Goal: Transaction & Acquisition: Download file/media

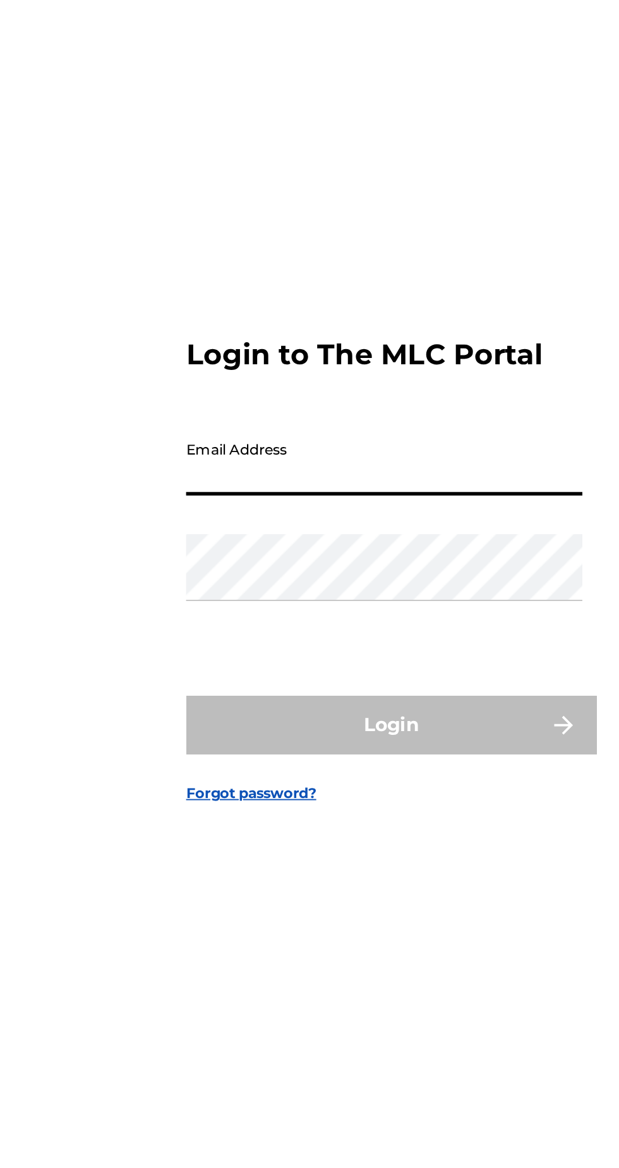
type input "[PERSON_NAME][EMAIL_ADDRESS][PERSON_NAME][DOMAIN_NAME]"
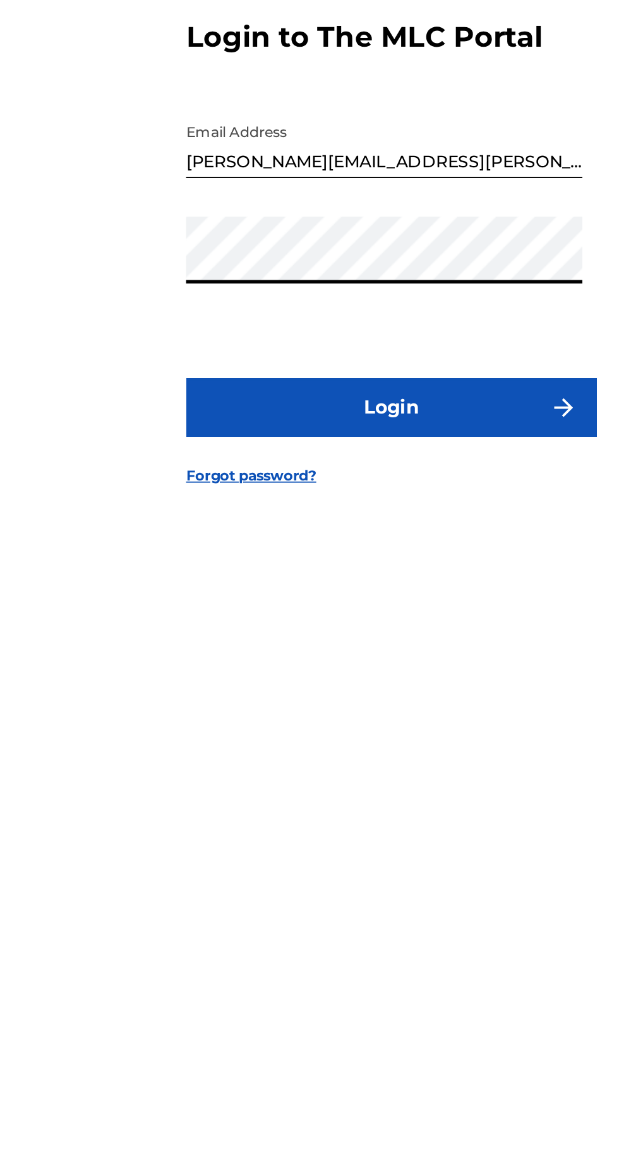
click at [344, 706] on button "Login" at bounding box center [309, 691] width 221 height 32
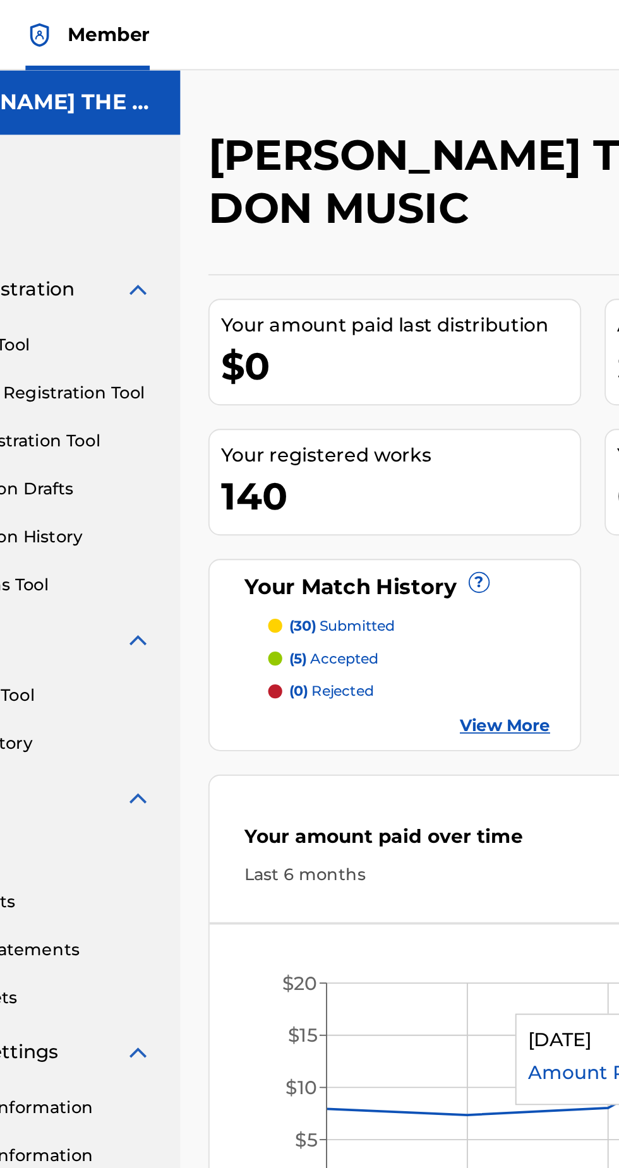
scroll to position [27, 0]
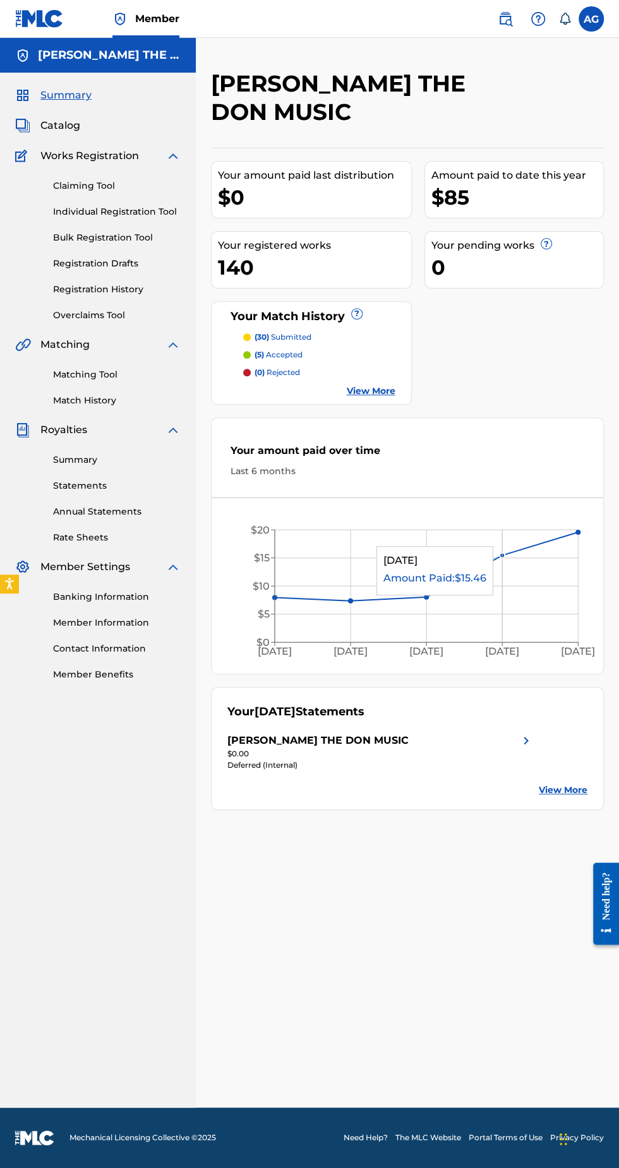
click at [525, 733] on img at bounding box center [526, 740] width 15 height 15
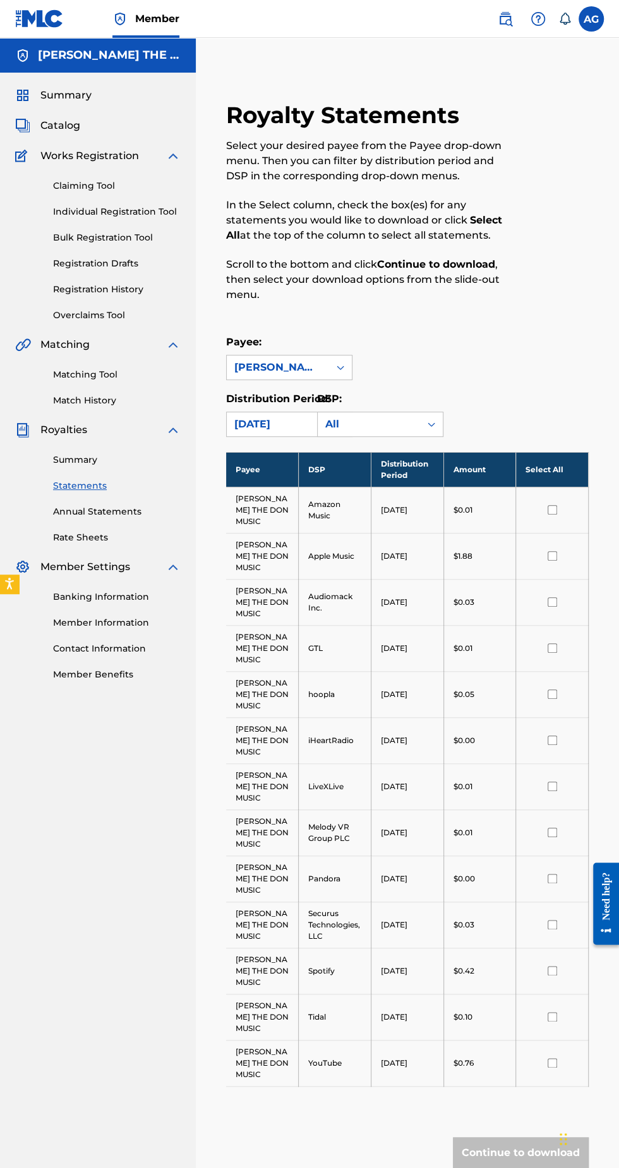
click at [72, 423] on span "Royalties" at bounding box center [63, 430] width 47 height 15
click at [52, 432] on span "Royalties" at bounding box center [63, 430] width 47 height 15
click at [64, 407] on link "Match History" at bounding box center [117, 400] width 128 height 13
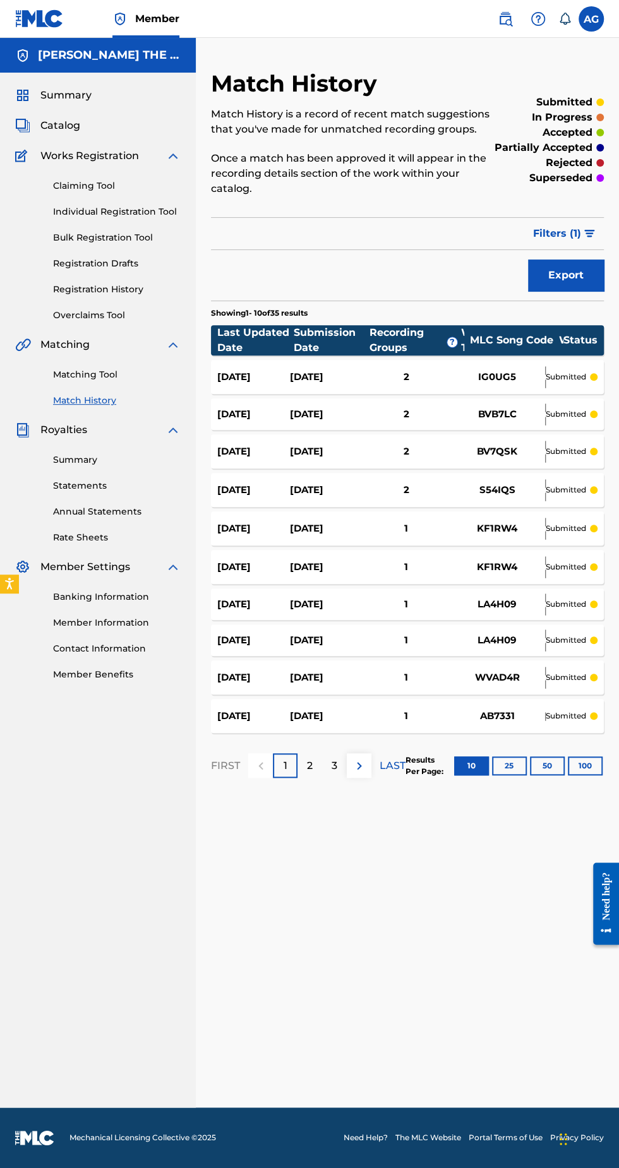
click at [68, 431] on span "Royalties" at bounding box center [63, 430] width 47 height 15
click at [91, 458] on link "Summary" at bounding box center [117, 459] width 128 height 13
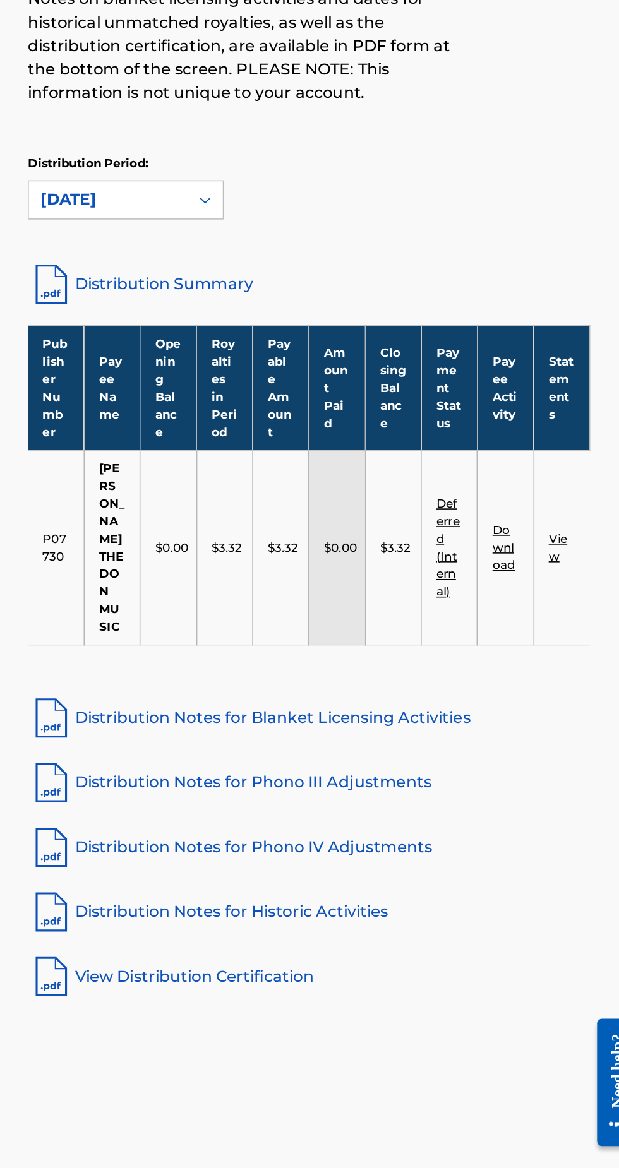
click at [491, 536] on link "Deferred (Internal)" at bounding box center [496, 558] width 15 height 66
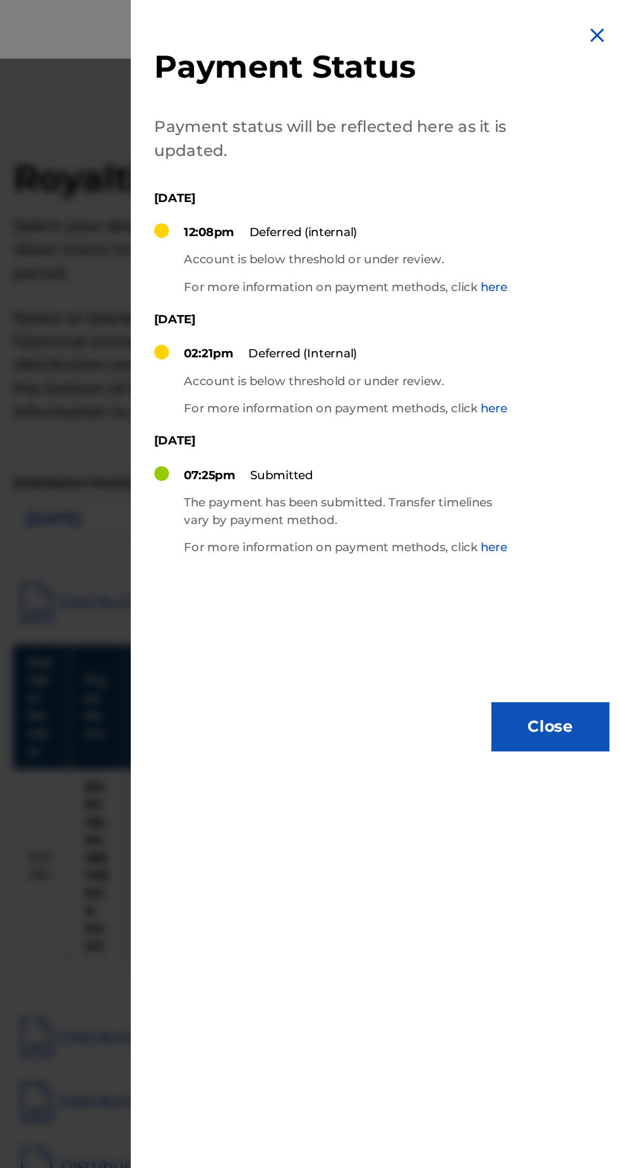
click at [541, 189] on link "here" at bounding box center [535, 184] width 17 height 9
click at [576, 484] on button "Close" at bounding box center [572, 469] width 76 height 32
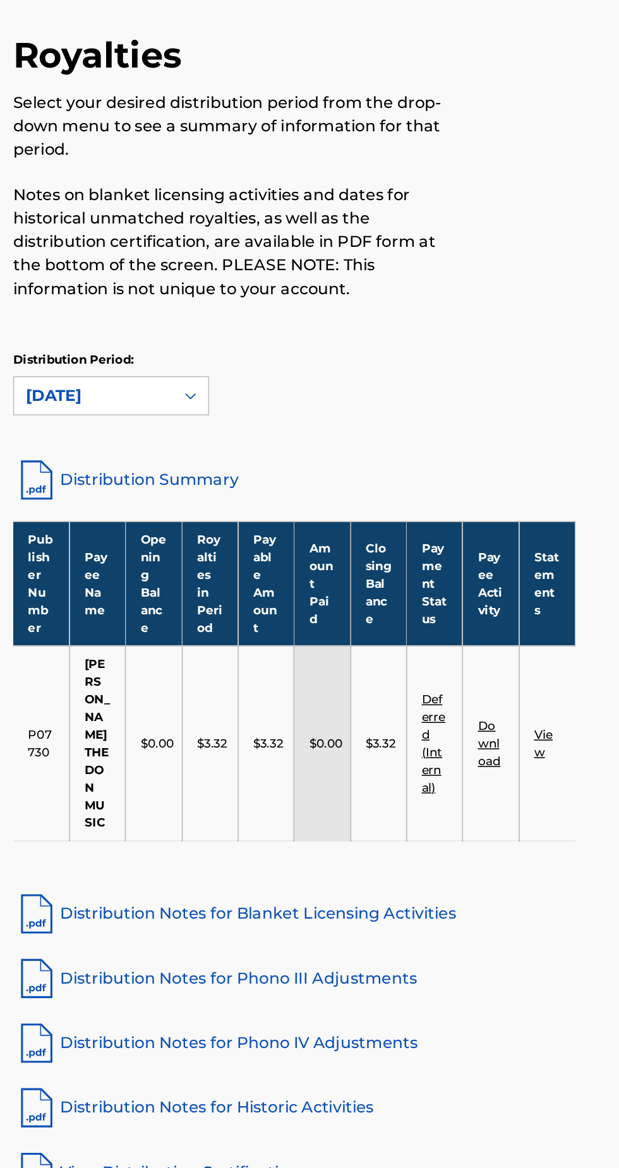
click at [532, 543] on link "Download" at bounding box center [532, 559] width 15 height 32
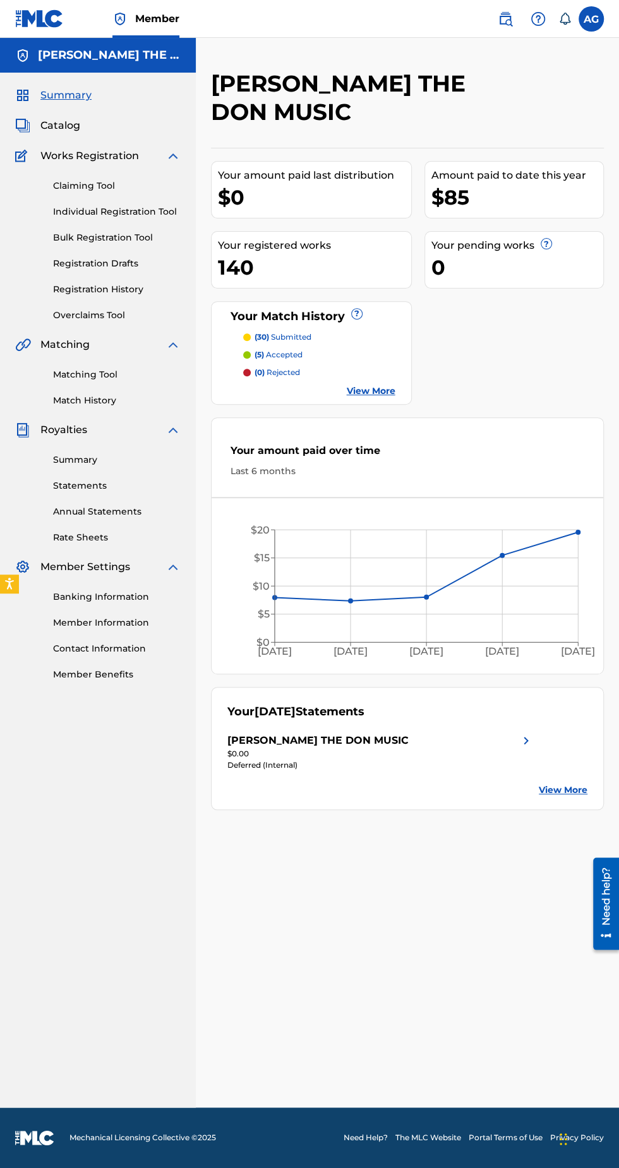
click at [71, 122] on span "Catalog" at bounding box center [60, 125] width 40 height 15
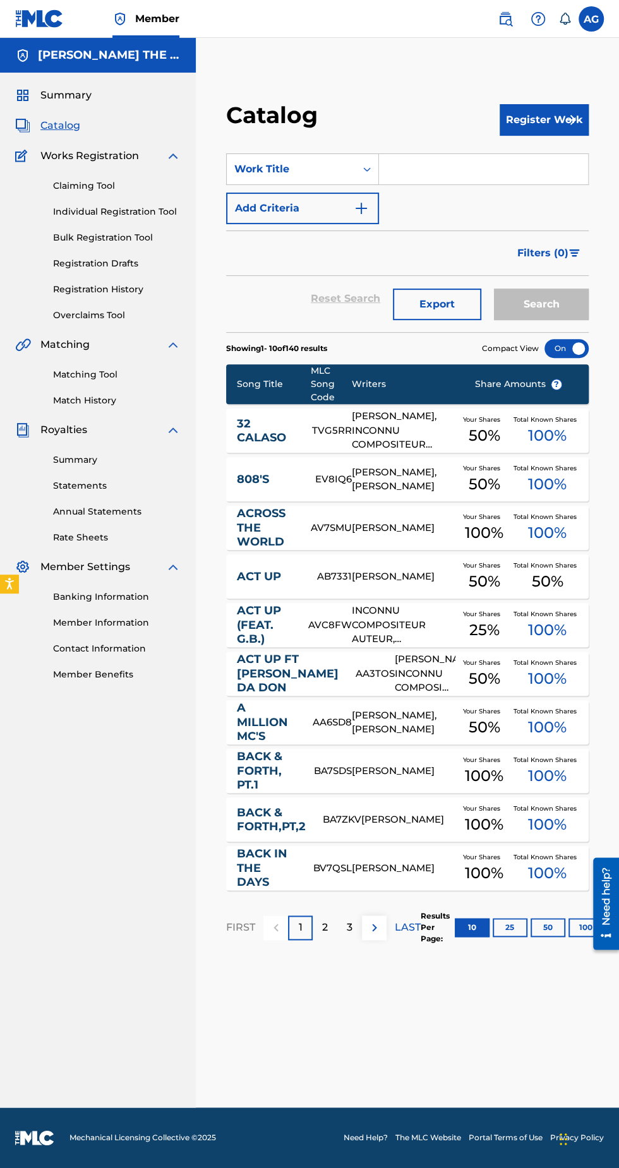
click at [585, 926] on div at bounding box center [601, 904] width 35 height 102
click at [584, 926] on div at bounding box center [601, 904] width 35 height 102
click at [568, 932] on button "100" at bounding box center [585, 927] width 35 height 19
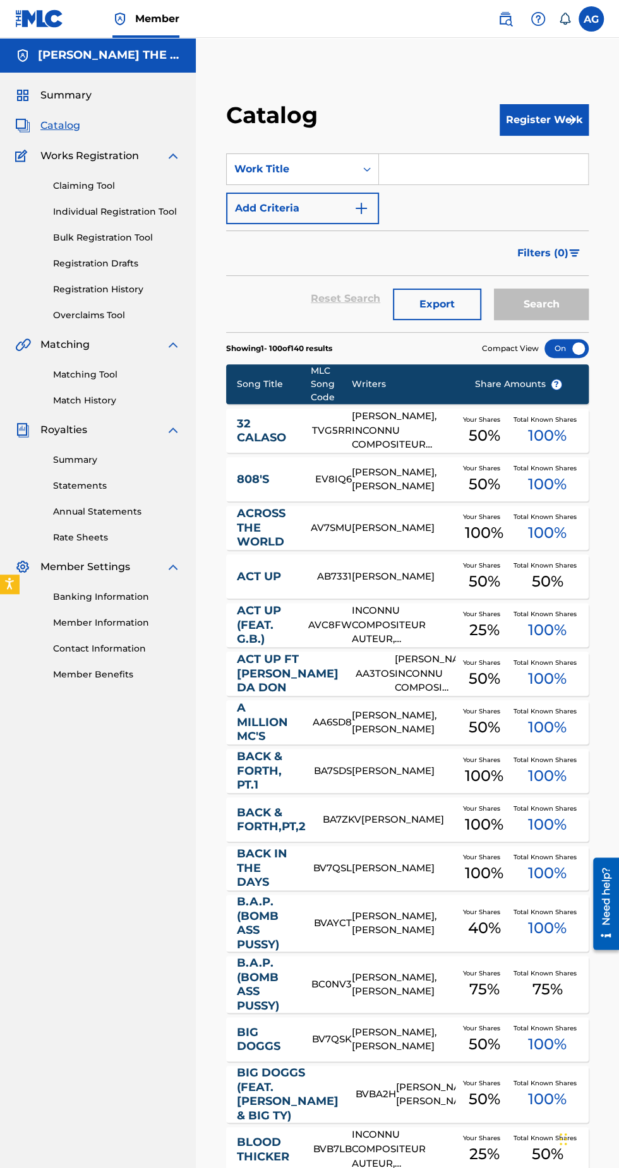
click at [83, 486] on link "Statements" at bounding box center [117, 485] width 128 height 13
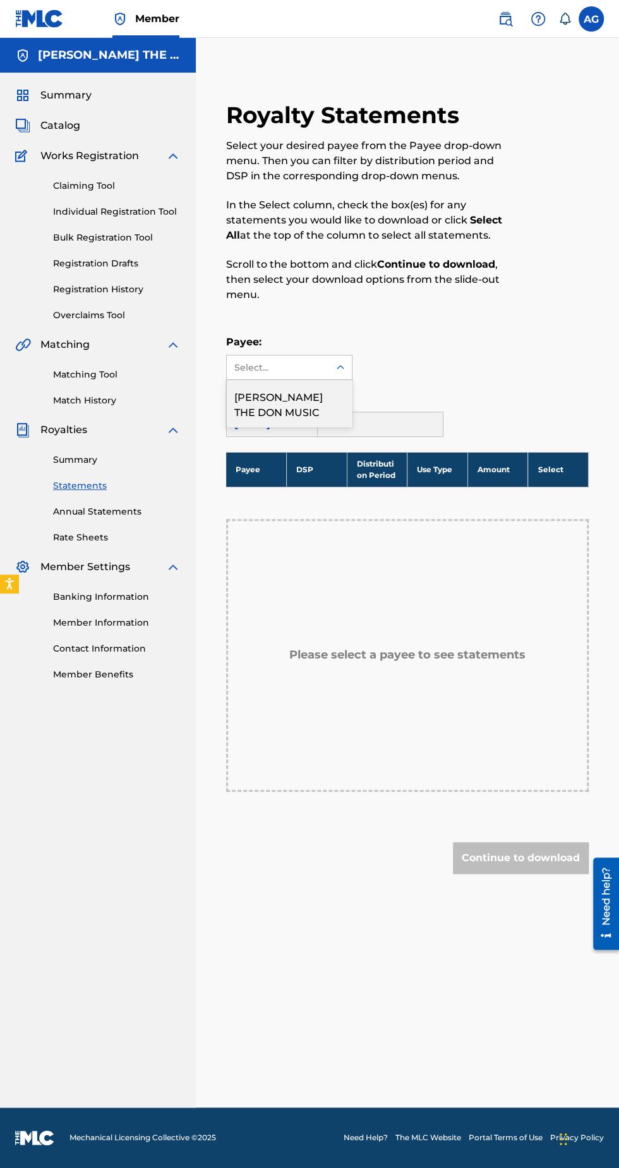
click at [289, 405] on div "[PERSON_NAME] THE DON MUSIC" at bounding box center [289, 403] width 125 height 47
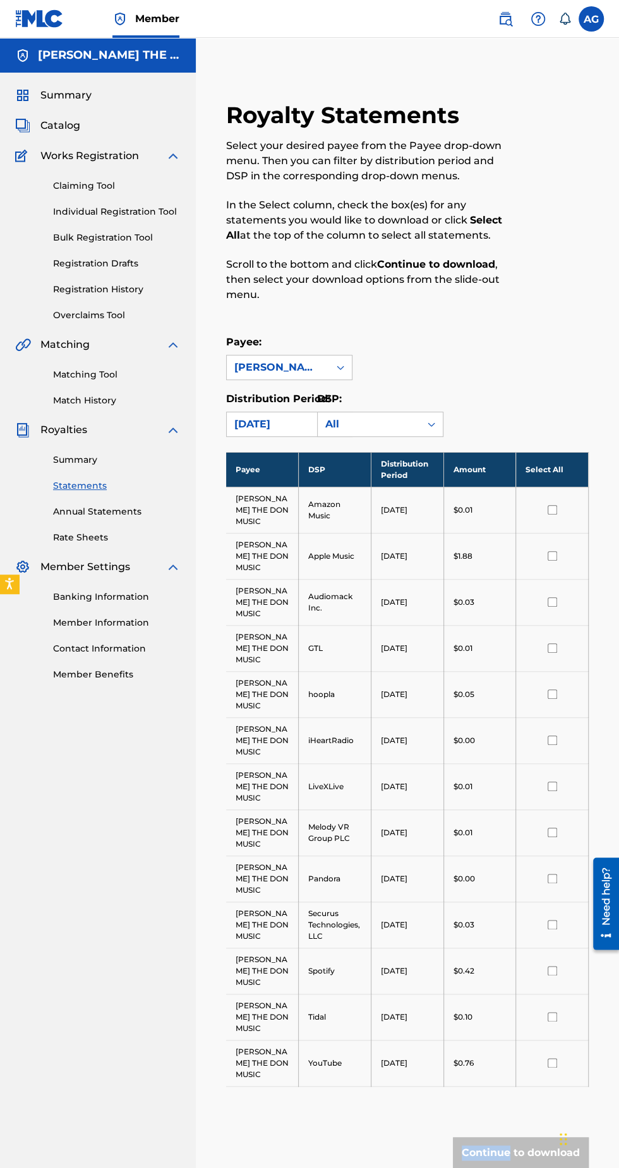
click at [89, 459] on link "Summary" at bounding box center [117, 459] width 128 height 13
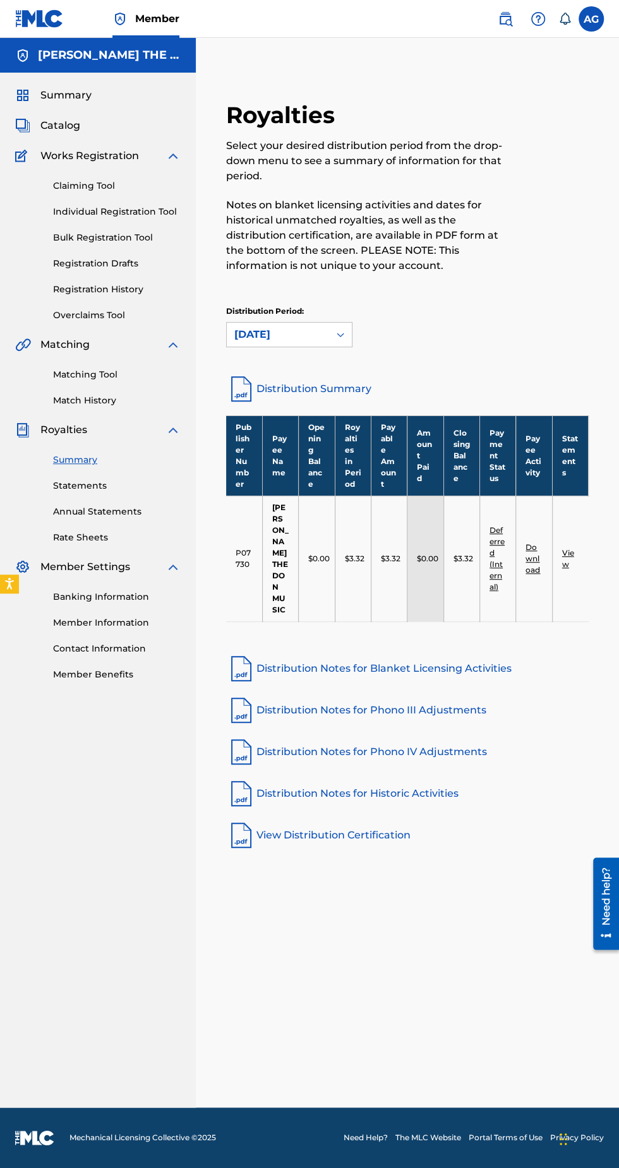
click at [569, 548] on link "View" at bounding box center [568, 558] width 12 height 21
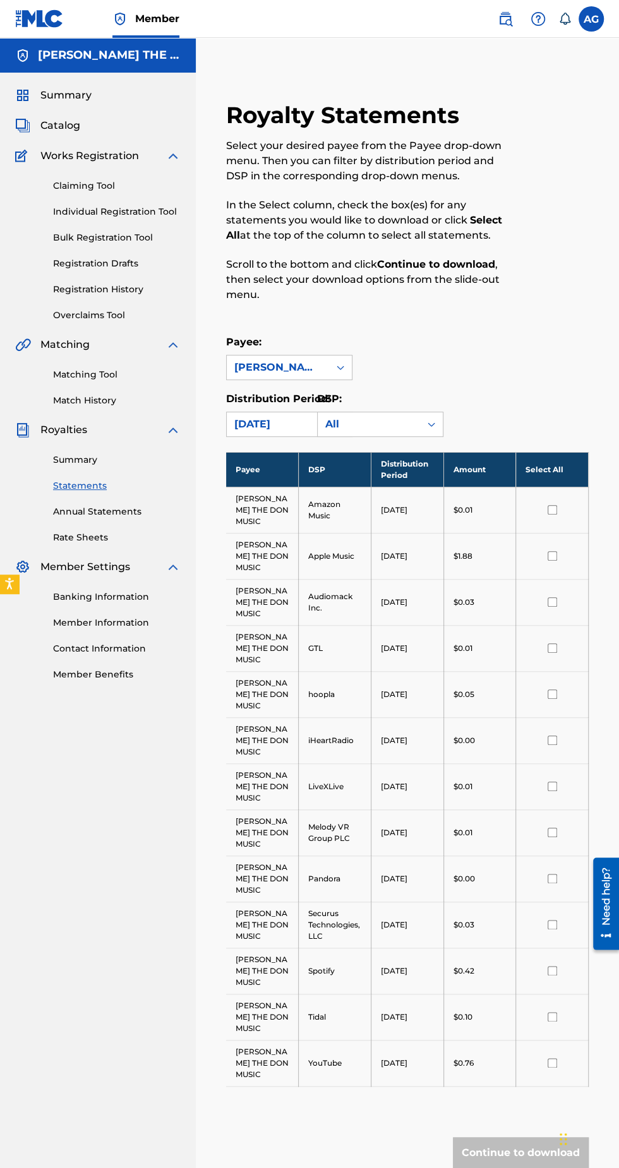
click at [552, 551] on input "checkbox" at bounding box center [552, 555] width 9 height 9
click at [509, 1138] on button "Continue to download" at bounding box center [521, 1154] width 136 height 32
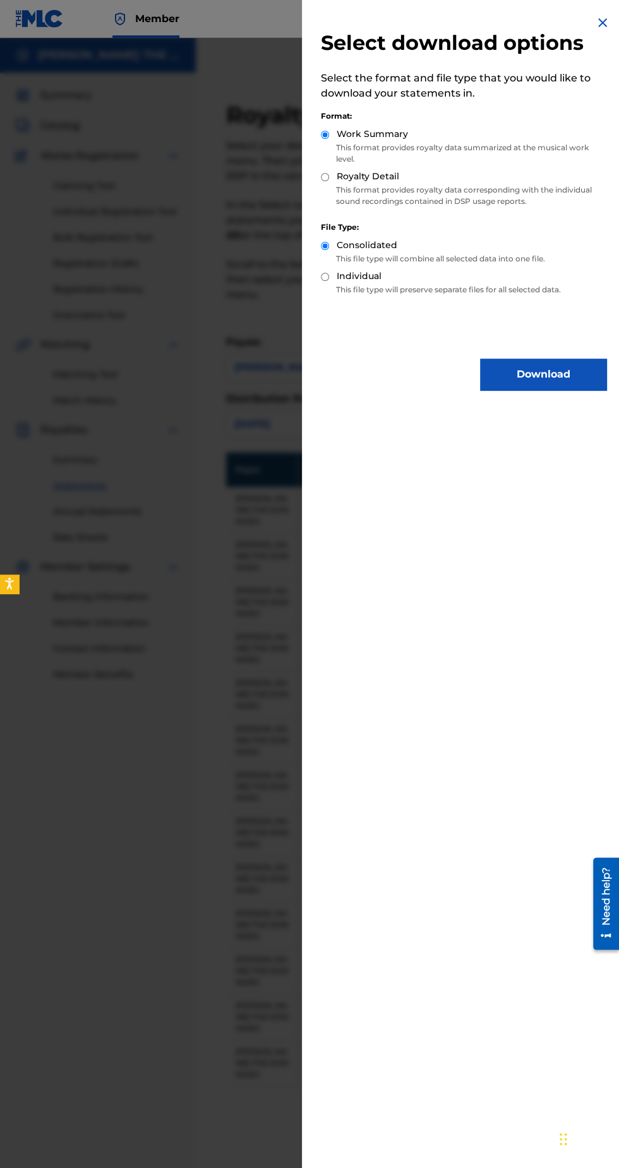
click at [313, 289] on div "Select download options Select the format and file type that you would like to …" at bounding box center [463, 202] width 323 height 405
click at [325, 281] on input "Individual" at bounding box center [325, 277] width 8 height 8
radio input "true"
click at [327, 181] on input "Royalty Detail" at bounding box center [325, 177] width 8 height 8
radio input "true"
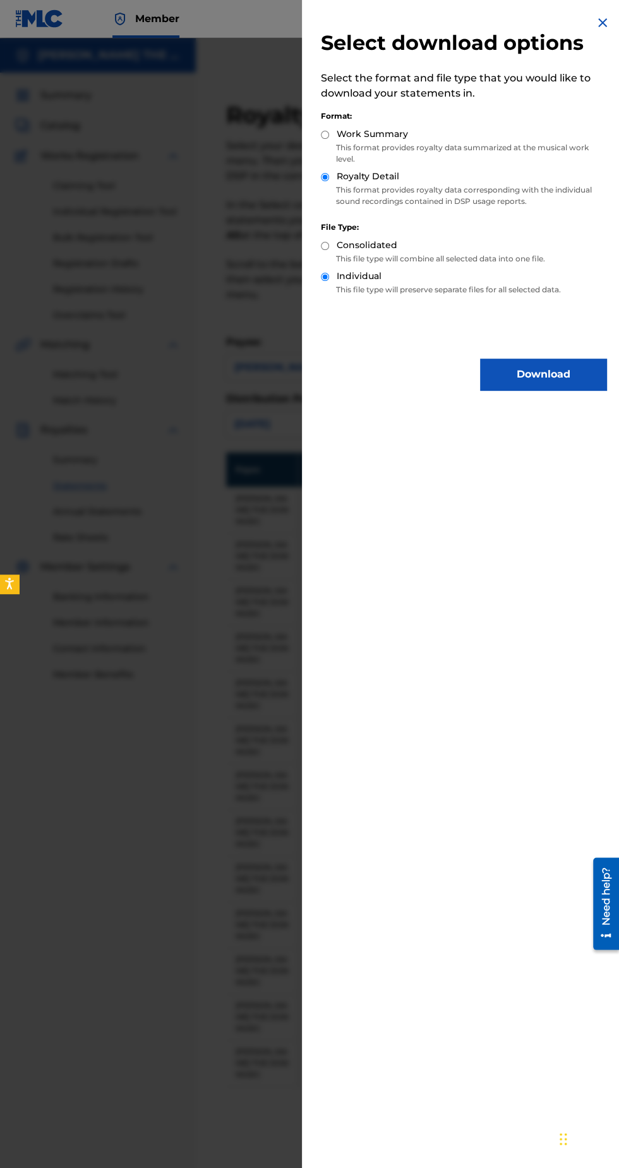
click at [525, 382] on button "Download" at bounding box center [543, 375] width 126 height 32
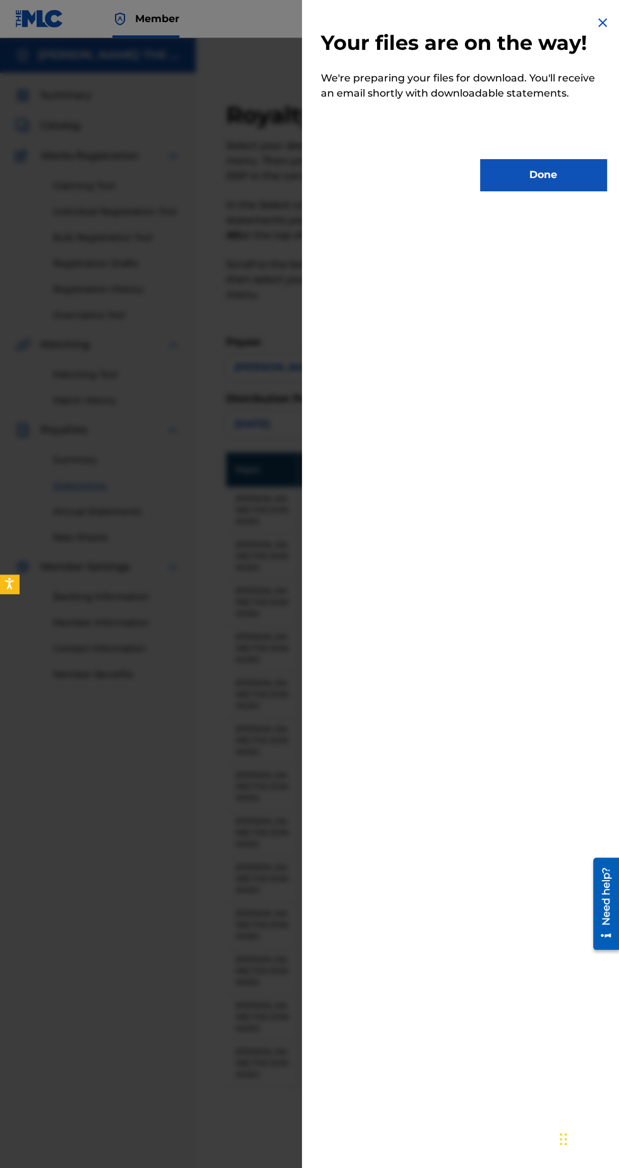
click at [537, 191] on button "Done" at bounding box center [543, 175] width 126 height 32
